Goal: Task Accomplishment & Management: Use online tool/utility

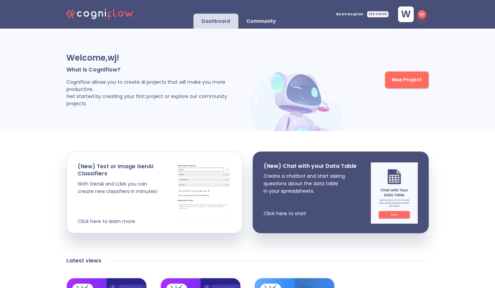
click at [411, 81] on button "New Project" at bounding box center [407, 79] width 44 height 17
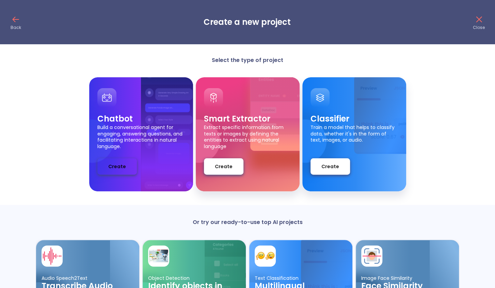
click at [124, 163] on span "Create" at bounding box center [117, 166] width 18 height 9
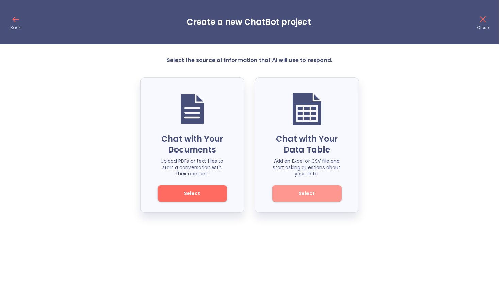
click at [294, 193] on span "Select" at bounding box center [307, 193] width 46 height 9
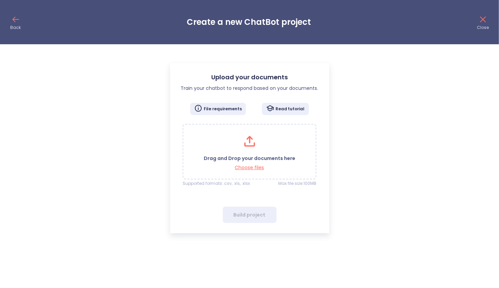
click at [485, 18] on icon at bounding box center [483, 19] width 11 height 11
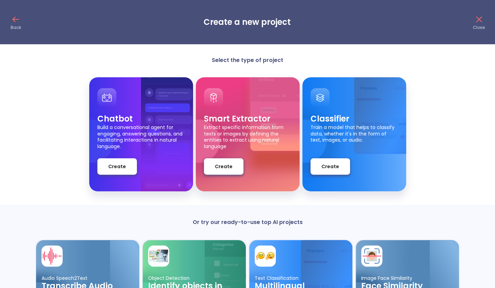
click at [16, 22] on icon at bounding box center [15, 19] width 11 height 11
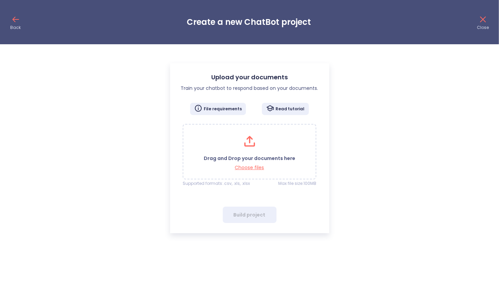
click at [484, 20] on icon at bounding box center [483, 20] width 6 height 6
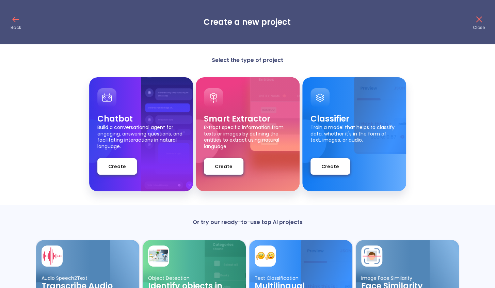
click at [479, 21] on icon at bounding box center [478, 19] width 11 height 11
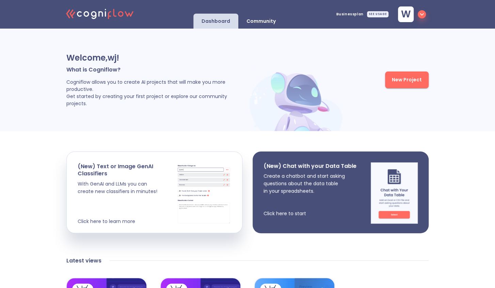
click at [314, 180] on p "Create a chatbot and start asking questions about the data table in your spread…" at bounding box center [309, 194] width 93 height 45
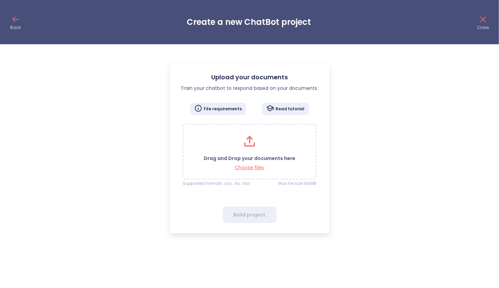
click at [254, 156] on p "Drag and Drop your documents here" at bounding box center [249, 158] width 91 height 6
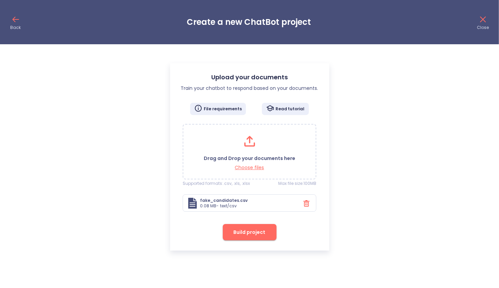
click at [246, 230] on span "Build project" at bounding box center [250, 232] width 32 height 9
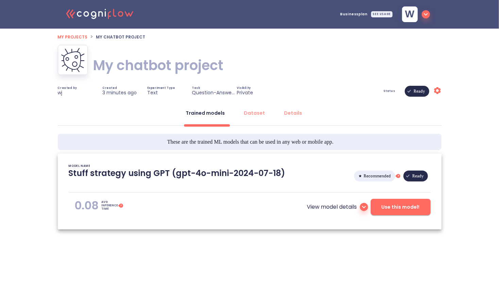
type textarea "[2025/10/15 16:58:46]- Starting with download required files from shared storag…"
click at [199, 61] on h1 "My chatbot project" at bounding box center [158, 65] width 130 height 19
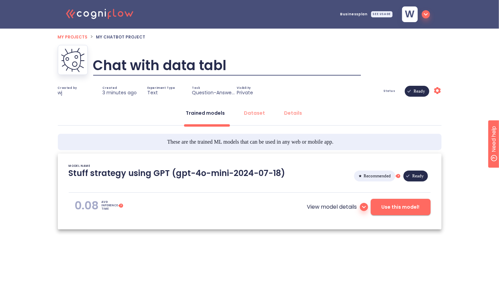
type input "Chat with data table"
click at [401, 207] on span "Use this model!" at bounding box center [401, 207] width 38 height 9
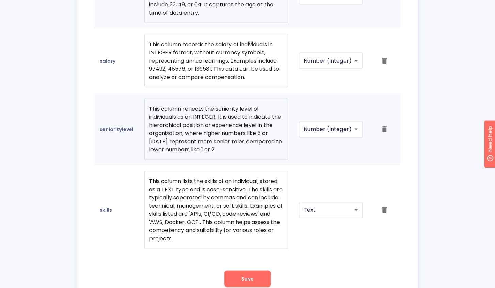
scroll to position [684, 0]
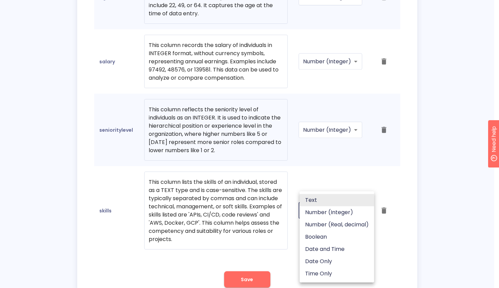
click at [400, 167] on div at bounding box center [249, 144] width 499 height 288
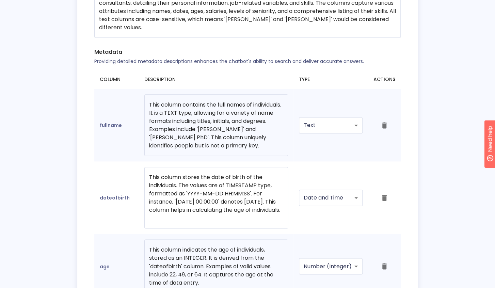
scroll to position [418, 0]
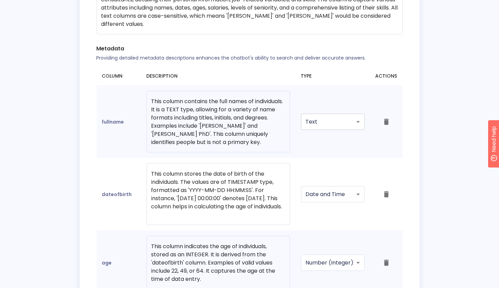
click at [345, 117] on body "Back to experiment Use Model Chat with data table Settings NEW Chat NEW Test In…" at bounding box center [249, 84] width 499 height 1005
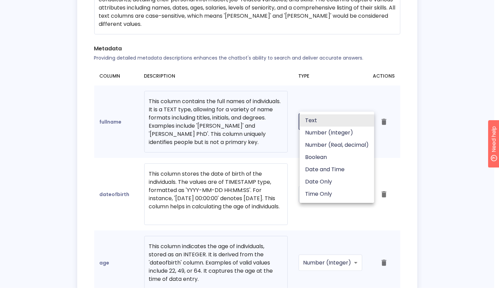
click at [429, 109] on div at bounding box center [249, 144] width 499 height 288
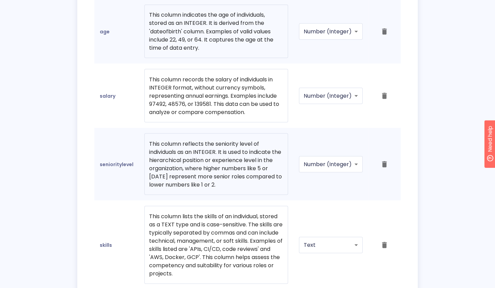
scroll to position [716, 0]
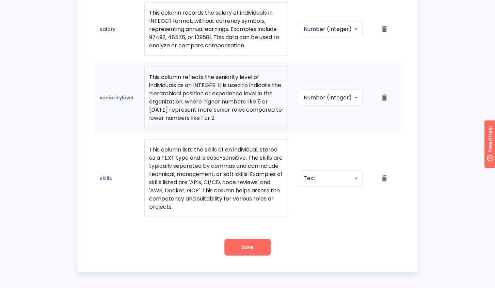
click at [102, 174] on td "skills" at bounding box center [116, 178] width 45 height 89
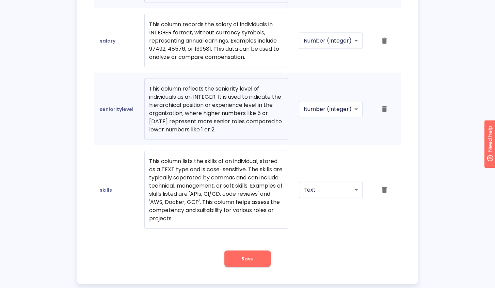
scroll to position [704, 0]
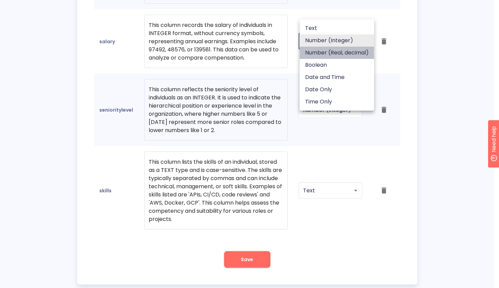
click at [336, 52] on li "Number (Real, decimal)" at bounding box center [337, 53] width 74 height 12
type input "REAL"
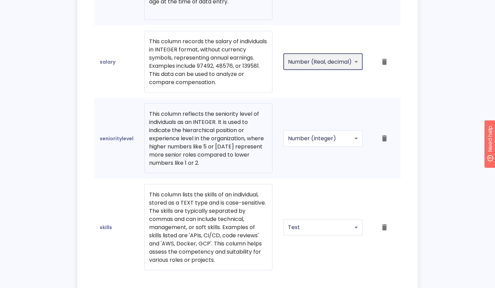
scroll to position [757, 0]
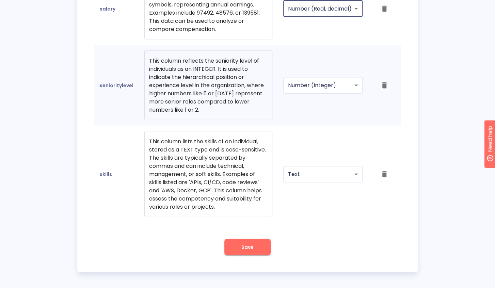
click at [239, 248] on button "Save" at bounding box center [247, 247] width 46 height 16
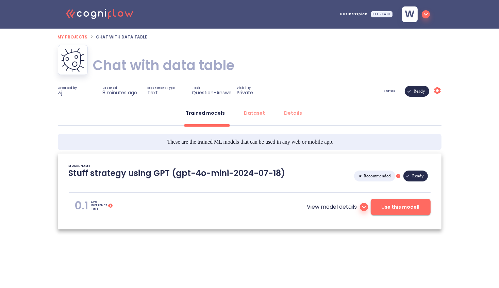
type textarea "[2025/10/15 16:58:46]- Starting with download required files from shared storag…"
click at [392, 205] on span "Use this model!" at bounding box center [401, 207] width 38 height 9
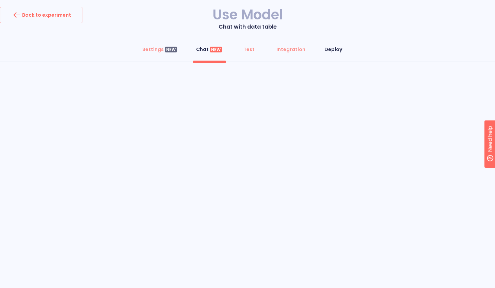
click at [330, 49] on div "Deploy" at bounding box center [333, 49] width 18 height 7
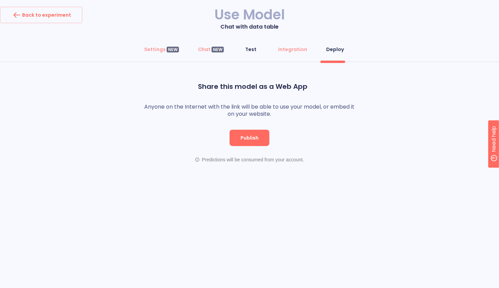
click at [248, 48] on div "Test" at bounding box center [251, 49] width 11 height 7
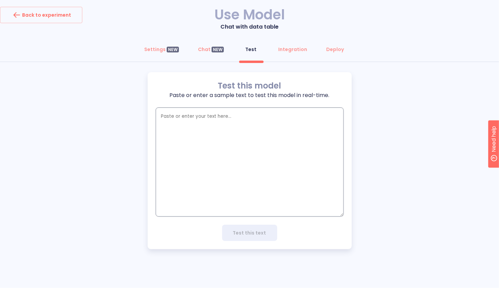
click at [227, 136] on textarea "empty textarea" at bounding box center [250, 161] width 188 height 109
paste textarea "what do you know about Ryan?"
type textarea "what do you know about Ryan?"
type textarea "x"
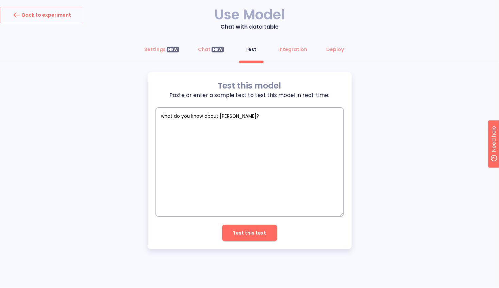
type textarea "what do you know about Ryan?"
click at [255, 232] on span "Test this text" at bounding box center [249, 233] width 33 height 9
type textarea "x"
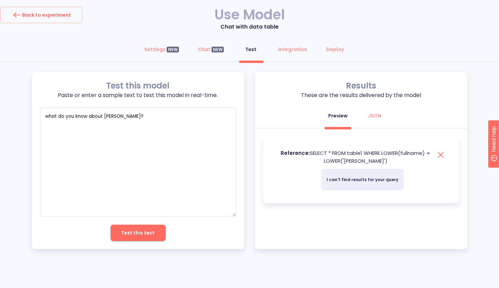
click at [394, 44] on div "Settings NEW Chat NEW Test Integration Deploy" at bounding box center [249, 51] width 499 height 20
click at [149, 49] on div "Settings NEW" at bounding box center [161, 49] width 35 height 7
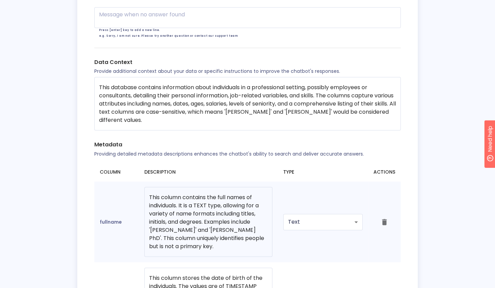
scroll to position [381, 0]
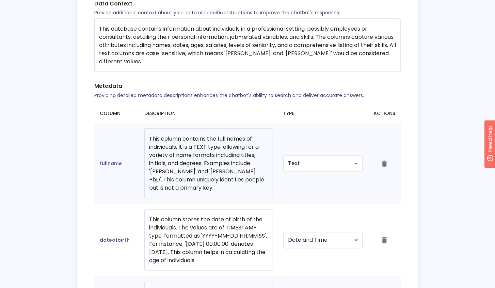
drag, startPoint x: 497, startPoint y: 62, endPoint x: 4, endPoint y: 10, distance: 496.0
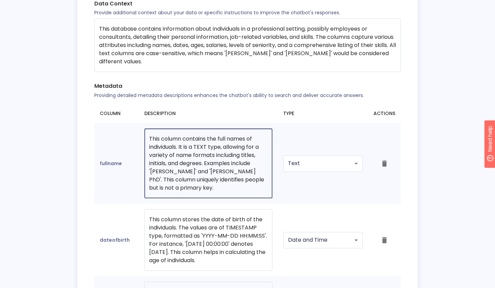
click at [225, 138] on textarea "This column contains the full names of individuals. It is a TEXT type, allowing…" at bounding box center [208, 163] width 118 height 57
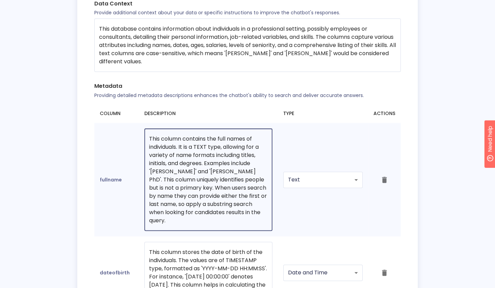
drag, startPoint x: 213, startPoint y: 216, endPoint x: 202, endPoint y: 189, distance: 28.1
click at [202, 189] on textarea "This column contains the full names of individuals. It is a TEXT type, allowing…" at bounding box center [208, 180] width 118 height 90
type textarea "This column contains the full names of individuals. It is a TEXT type, allowing…"
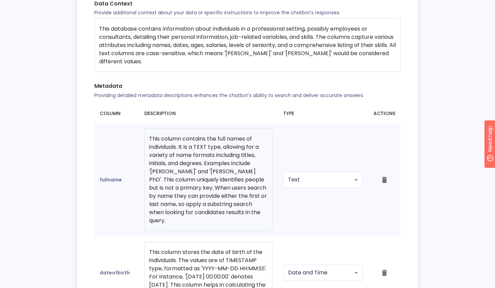
click at [416, 148] on div "Settings Models GPT-4o mini (Default) General Chatbot name Chatbot name e.g. Co…" at bounding box center [247, 185] width 340 height 989
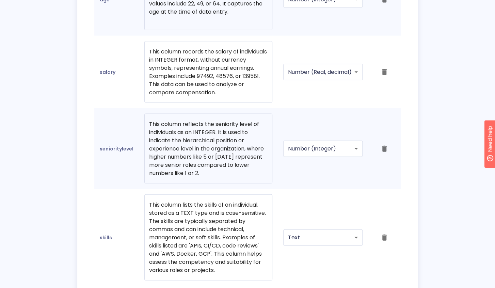
scroll to position [789, 0]
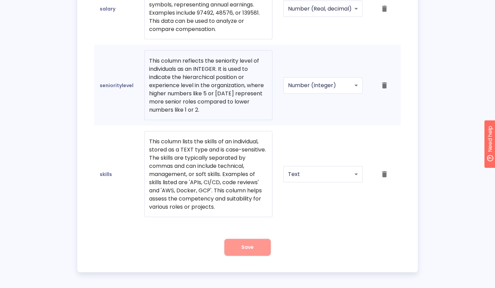
click at [238, 241] on button "Save" at bounding box center [247, 247] width 46 height 16
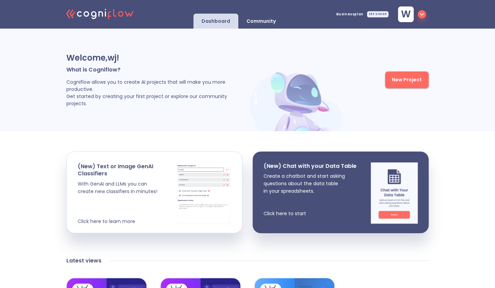
click at [419, 81] on button "New Project" at bounding box center [407, 79] width 44 height 17
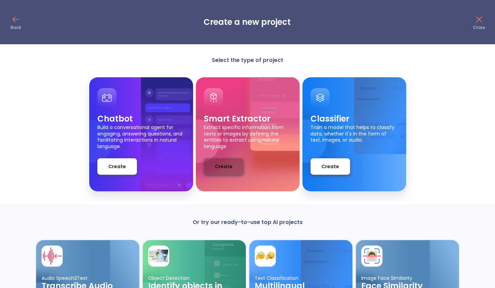
click at [226, 166] on span "Create" at bounding box center [224, 166] width 18 height 9
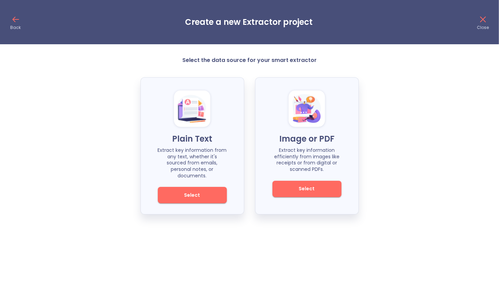
click at [205, 191] on span "Select" at bounding box center [192, 195] width 46 height 9
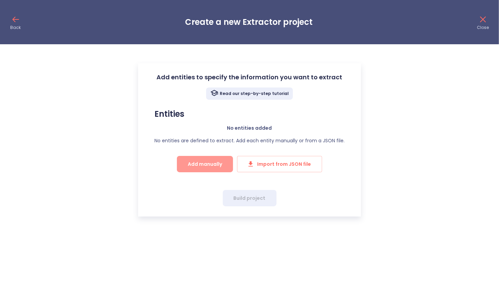
click at [210, 163] on span "Add manually" at bounding box center [205, 164] width 34 height 9
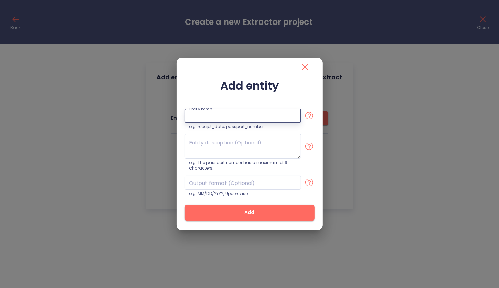
click at [204, 118] on input "text" at bounding box center [243, 116] width 116 height 14
paste input "FullName"
type input "FullName"
click at [197, 144] on textarea at bounding box center [243, 146] width 116 height 24
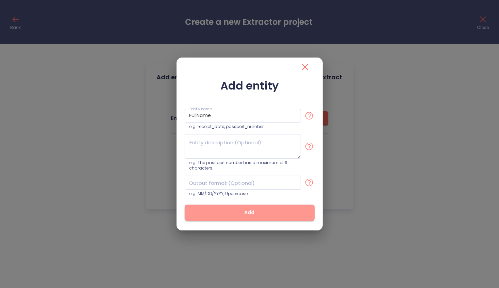
click at [228, 207] on button "Add" at bounding box center [250, 212] width 130 height 16
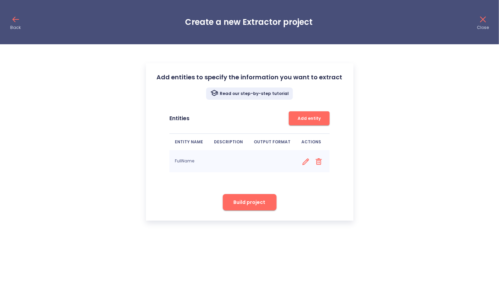
click at [303, 115] on span "Add entity" at bounding box center [309, 118] width 34 height 7
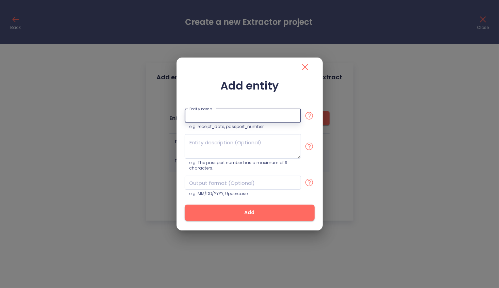
click at [259, 117] on input "text" at bounding box center [243, 116] width 116 height 14
paste input "DateOfBirth"
type input "DateOfBirth"
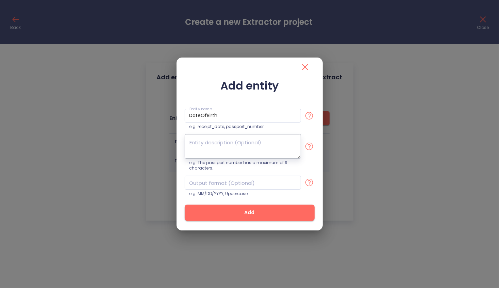
click at [223, 146] on textarea at bounding box center [243, 146] width 116 height 24
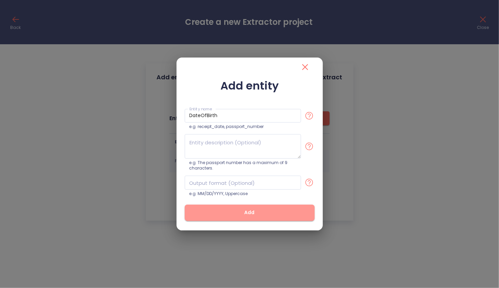
click at [243, 210] on span "Add" at bounding box center [250, 212] width 108 height 9
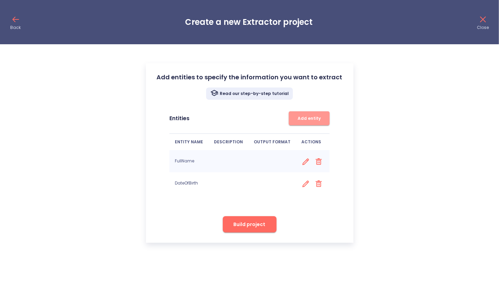
click at [297, 119] on span "Add entity" at bounding box center [309, 118] width 34 height 7
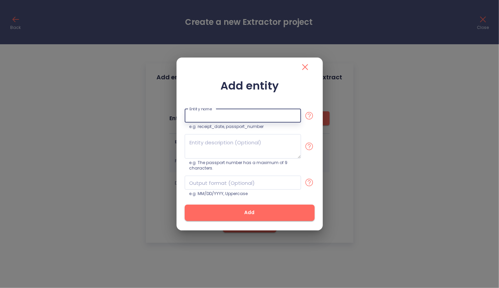
click at [236, 114] on input "text" at bounding box center [243, 116] width 116 height 14
paste input "Age"
type input "Age"
click at [212, 144] on textarea at bounding box center [243, 146] width 116 height 24
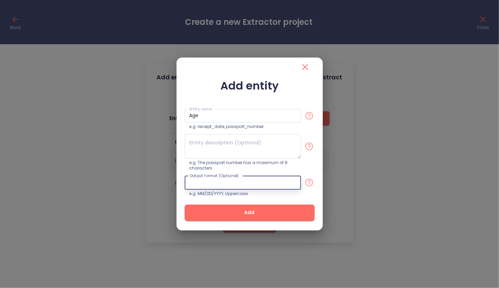
click at [209, 182] on input "text" at bounding box center [243, 183] width 116 height 14
type input "number"
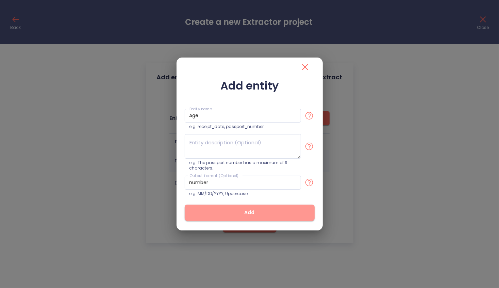
click at [232, 211] on span "Add" at bounding box center [250, 212] width 108 height 9
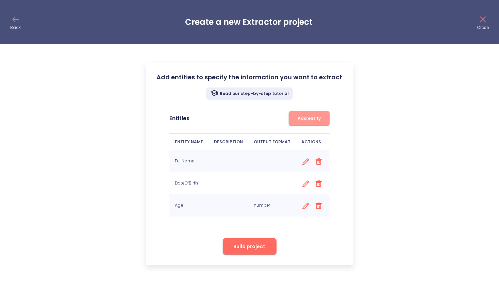
click at [307, 120] on span "Add entity" at bounding box center [309, 118] width 34 height 7
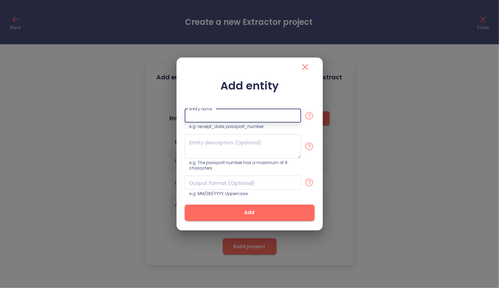
click at [235, 116] on input "text" at bounding box center [243, 116] width 116 height 14
paste input "Salary"
type input "Salary"
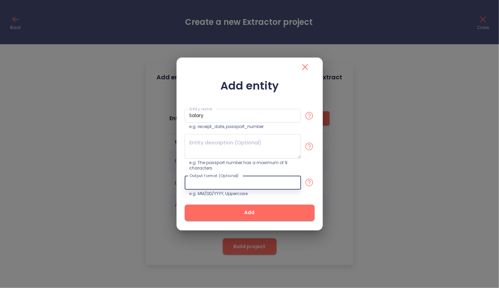
click at [211, 185] on input "text" at bounding box center [243, 183] width 116 height 14
type input "float value"
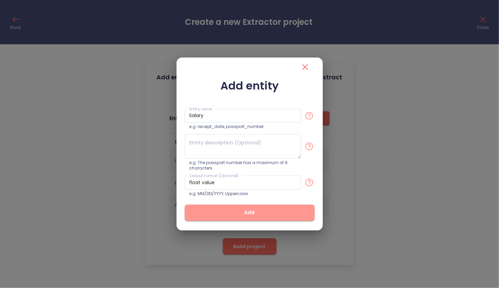
click at [235, 213] on span "Add" at bounding box center [250, 212] width 108 height 9
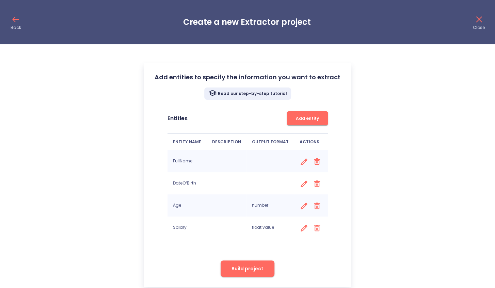
click at [296, 118] on span "Add entity" at bounding box center [307, 118] width 34 height 7
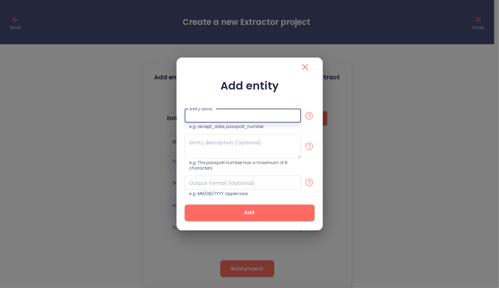
click at [248, 121] on input "text" at bounding box center [243, 116] width 116 height 14
paste input "SeniorityLevel"
type input "SeniorityLevel"
click at [217, 186] on input "text" at bounding box center [243, 183] width 116 height 14
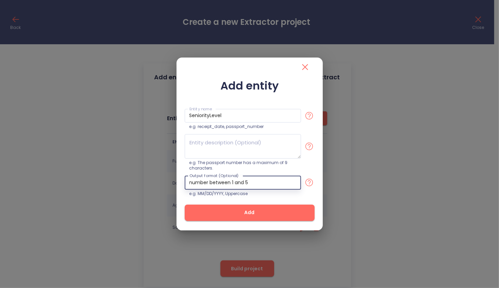
type input "number between 1 and 5"
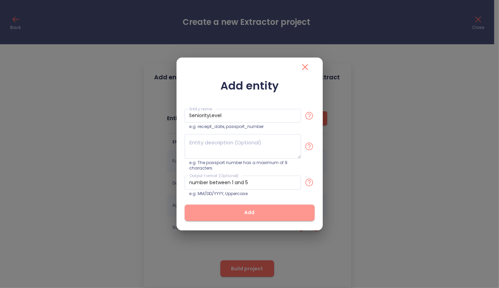
click at [239, 213] on span "Add" at bounding box center [250, 212] width 108 height 9
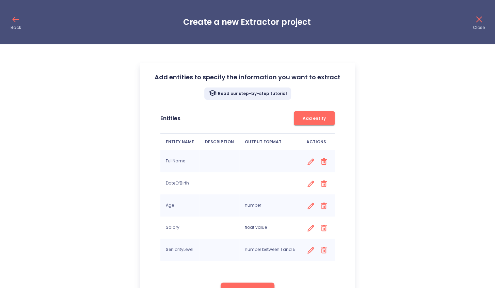
click at [295, 120] on button "Add entity" at bounding box center [314, 118] width 41 height 14
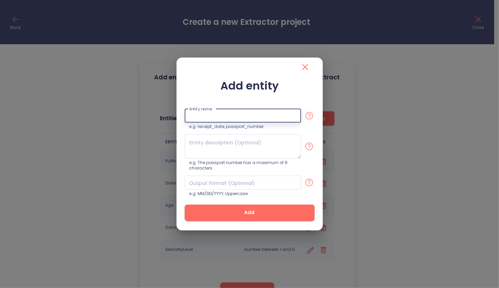
click at [223, 113] on input "text" at bounding box center [243, 116] width 116 height 14
paste input "Skills"
type input "Skills"
click at [212, 140] on textarea at bounding box center [243, 146] width 116 height 24
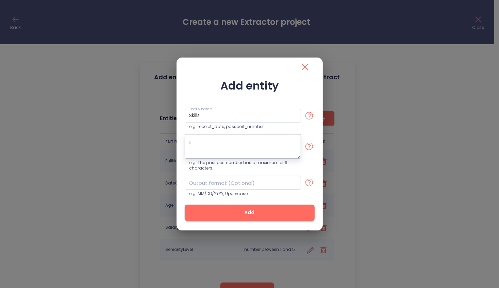
type textarea "l"
type textarea "comma separated list of skills"
type textarea "¿"
click at [218, 181] on input "text" at bounding box center [243, 183] width 116 height 14
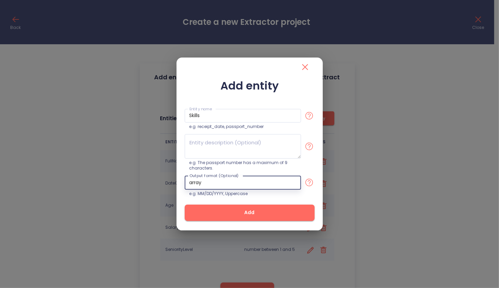
type input "array"
click at [221, 208] on span "Add" at bounding box center [250, 212] width 108 height 9
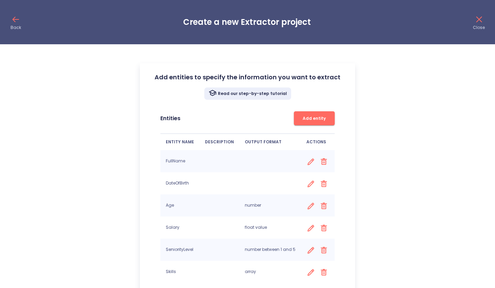
click at [307, 272] on icon at bounding box center [310, 272] width 6 height 6
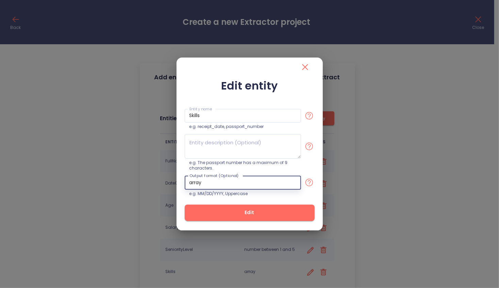
drag, startPoint x: 229, startPoint y: 184, endPoint x: 176, endPoint y: 182, distance: 53.1
click at [176, 182] on div "Edit entity Entity name Skills Entity name e.g. receipt_date, passport_number e…" at bounding box center [249, 144] width 499 height 288
type input "list"
click at [309, 199] on div "Edit entity Entity name Skills Entity name e.g. receipt_date, passport_number e…" at bounding box center [250, 153] width 130 height 148
click at [269, 210] on span "Edit" at bounding box center [250, 212] width 108 height 9
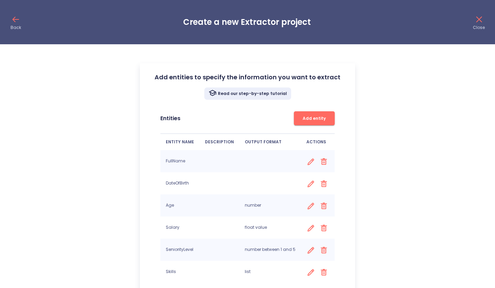
scroll to position [54, 0]
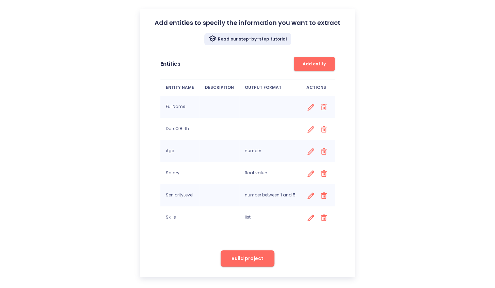
click at [251, 257] on span "Build project" at bounding box center [247, 258] width 32 height 9
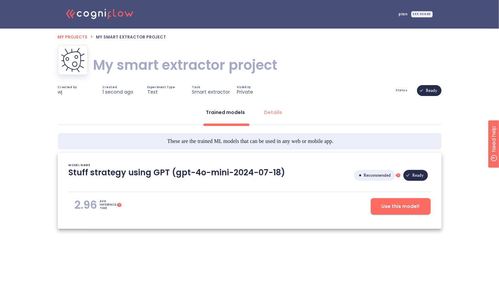
click at [249, 69] on h1 "My smart extractor project" at bounding box center [185, 64] width 184 height 19
click at [244, 66] on h1 "My smart extractor project" at bounding box center [185, 64] width 184 height 19
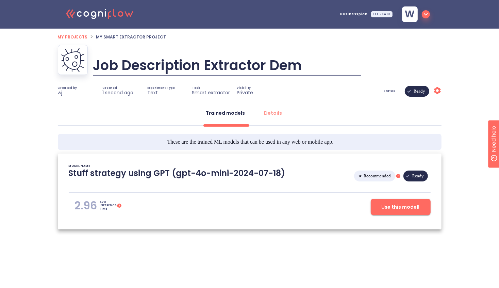
type input "Job Description Extractor Demo"
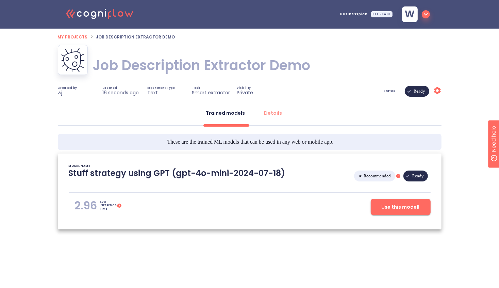
click at [398, 213] on button "Use this model!" at bounding box center [401, 207] width 60 height 16
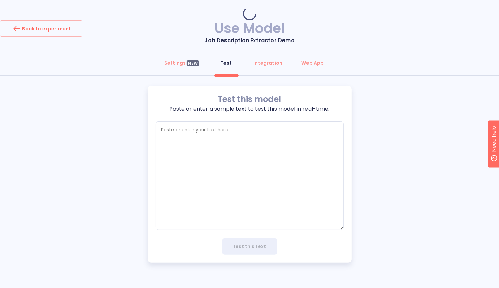
type textarea "x"
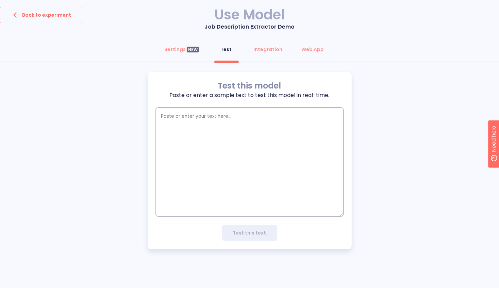
click at [258, 140] on textarea "empty textarea" at bounding box center [250, 161] width 188 height 109
paste textarea "Lore Ipsumdolo, S am Cons Adipi, eli S’d eiusmodte incididunt ut lab Etdol Magn…"
type textarea "Lore Ipsumdolo, S am Cons Adipi, eli S’d eiusmodte incididunt ut lab Etdol Magn…"
type textarea "x"
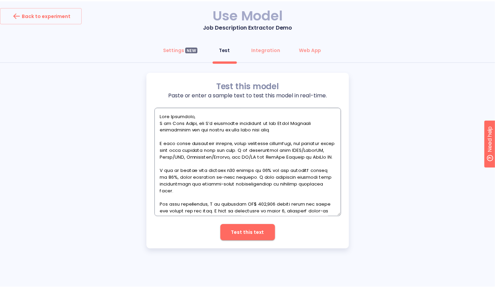
scroll to position [39, 0]
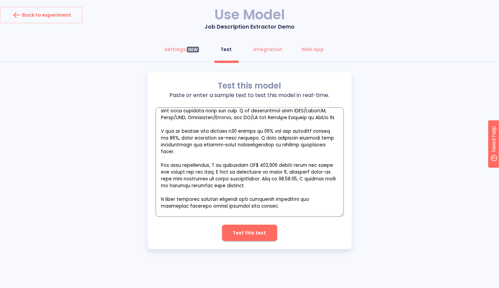
click at [258, 140] on textarea "empty textarea" at bounding box center [250, 161] width 188 height 109
type textarea "Lore Ipsumdolo, S am Cons Adipi, eli S’d eiusmodte incididunt ut lab Etdol Magn…"
click at [252, 229] on span "Test this text" at bounding box center [249, 233] width 33 height 9
type textarea "x"
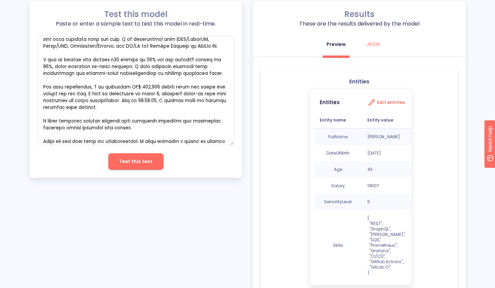
scroll to position [73, 0]
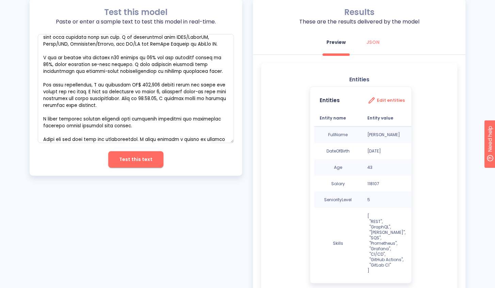
click at [401, 100] on h3 "Edit entities" at bounding box center [391, 100] width 28 height 5
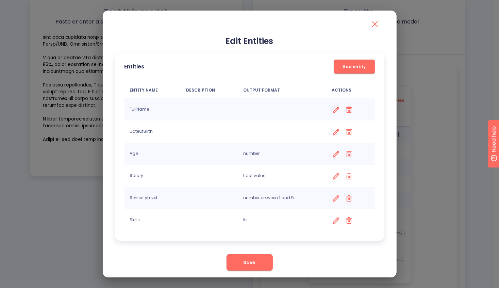
click at [334, 154] on icon at bounding box center [336, 154] width 6 height 6
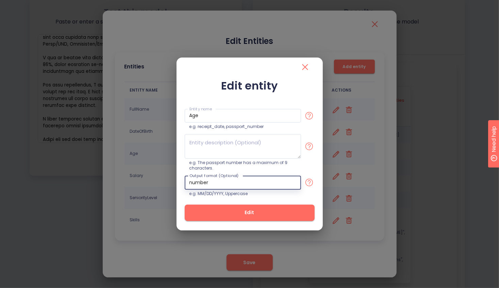
drag, startPoint x: 229, startPoint y: 178, endPoint x: 191, endPoint y: 177, distance: 38.5
click at [189, 176] on input "number" at bounding box center [243, 183] width 116 height 14
click at [204, 185] on input "number" at bounding box center [243, 183] width 116 height 14
type input "date iso format"
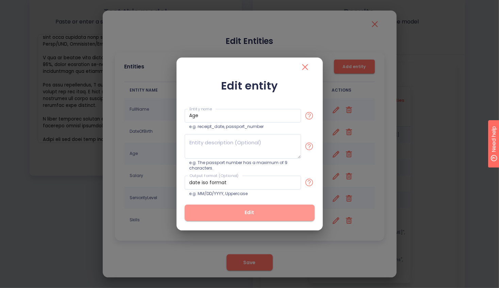
click at [246, 213] on span "Edit" at bounding box center [250, 212] width 108 height 9
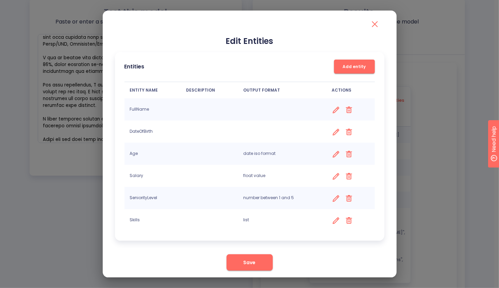
click at [335, 154] on icon at bounding box center [336, 154] width 9 height 9
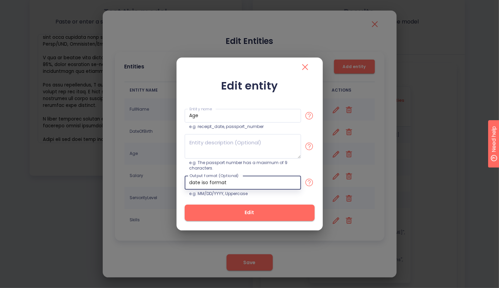
drag, startPoint x: 236, startPoint y: 184, endPoint x: 179, endPoint y: 177, distance: 58.3
click at [179, 177] on div "Edit entity Entity name Age Entity name e.g. receipt_date, passport_number e.g.…" at bounding box center [250, 153] width 146 height 153
type input "number"
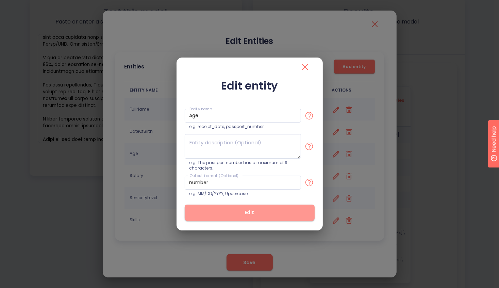
click at [204, 215] on span "Edit" at bounding box center [250, 212] width 108 height 9
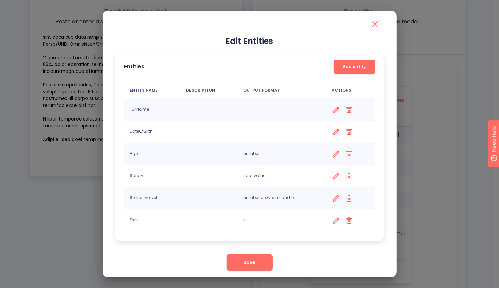
click at [332, 132] on icon at bounding box center [336, 132] width 9 height 9
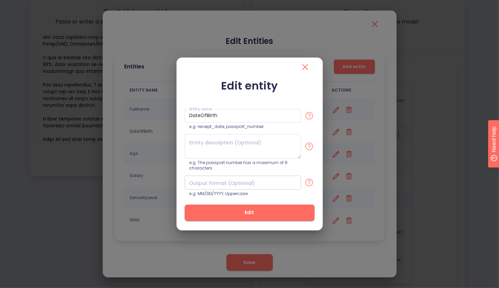
click at [223, 180] on input "text" at bounding box center [243, 183] width 116 height 14
type input "date iso format"
click at [236, 210] on span "Edit" at bounding box center [250, 212] width 108 height 9
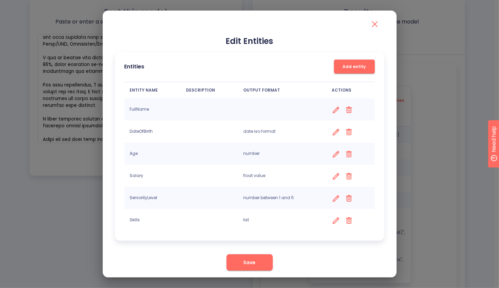
click at [249, 260] on span "Save" at bounding box center [250, 262] width 12 height 9
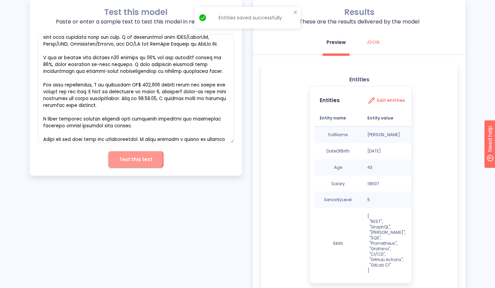
click at [134, 157] on span "Test this text" at bounding box center [135, 159] width 33 height 9
click at [154, 72] on textarea "empty textarea" at bounding box center [136, 88] width 196 height 109
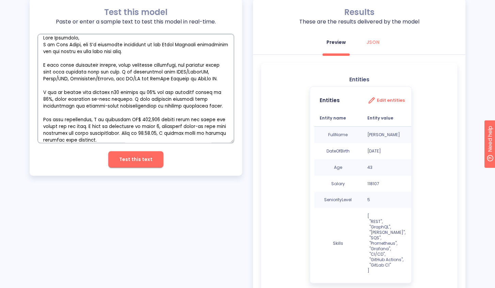
scroll to position [39, 0]
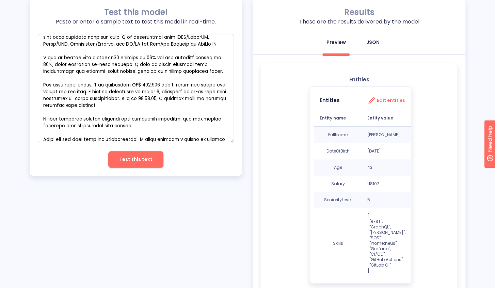
click at [370, 45] on div "JSON" at bounding box center [372, 42] width 13 height 7
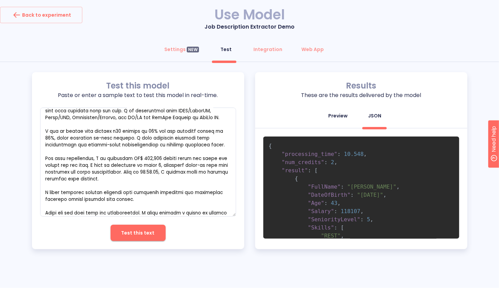
click at [337, 118] on div "Preview" at bounding box center [337, 115] width 19 height 7
type textarea "x"
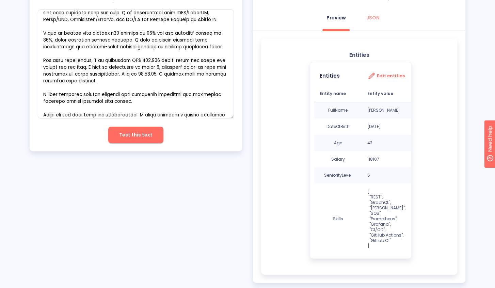
scroll to position [109, 0]
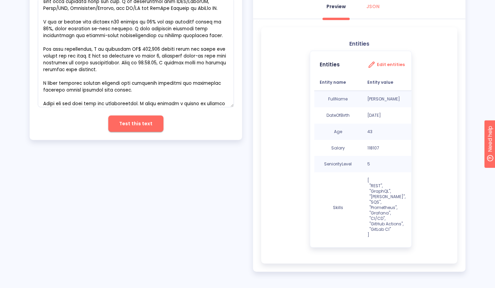
click at [218, 207] on div "Test this model Paste or enter a sample text to test this model in real-time. x…" at bounding box center [247, 117] width 435 height 308
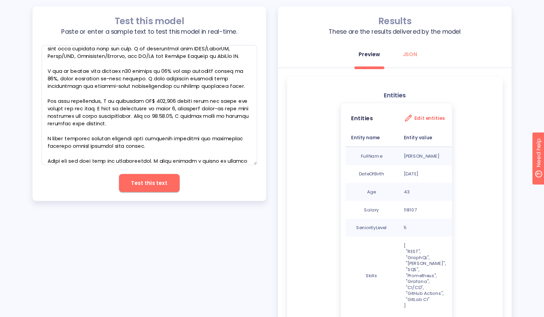
scroll to position [39, 0]
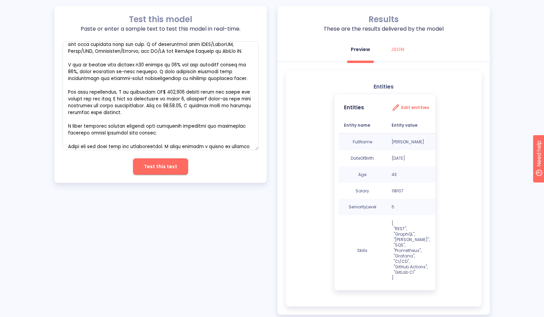
type textarea "x"
